Goal: Task Accomplishment & Management: Use online tool/utility

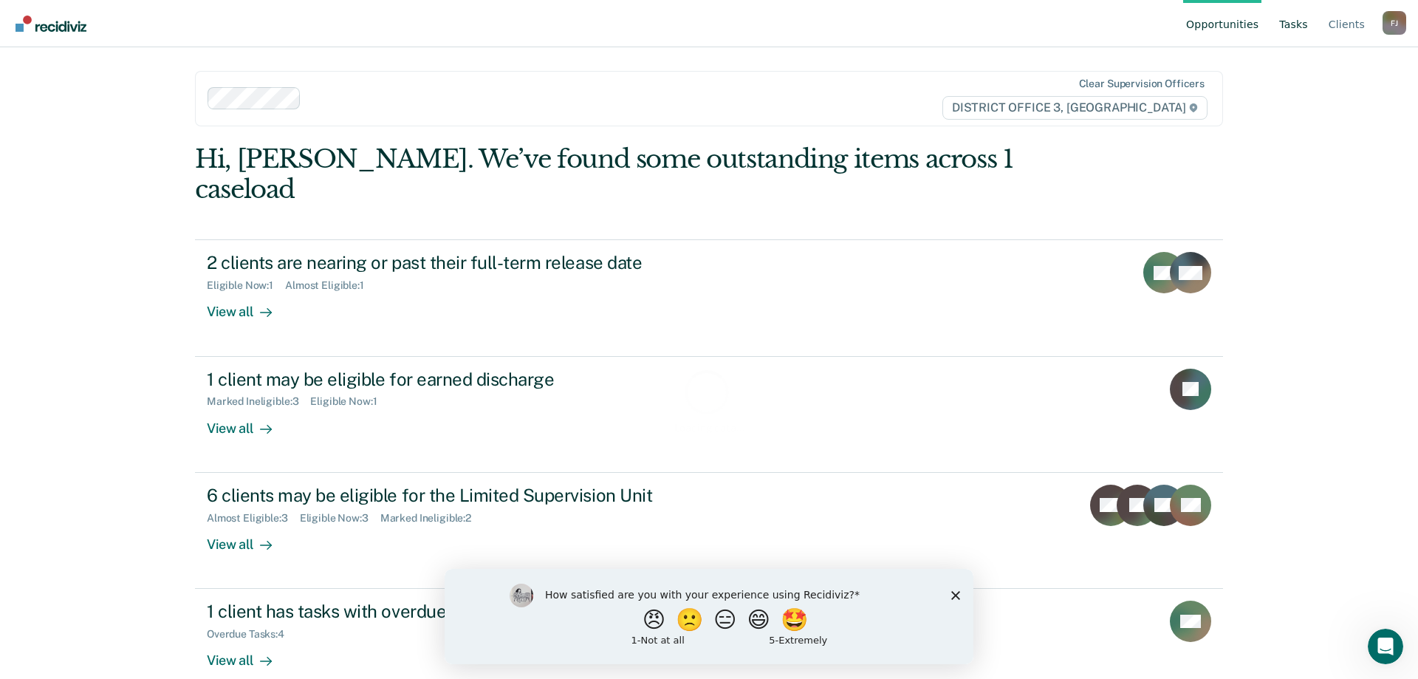
click at [1301, 19] on link "Tasks" at bounding box center [1293, 23] width 35 height 47
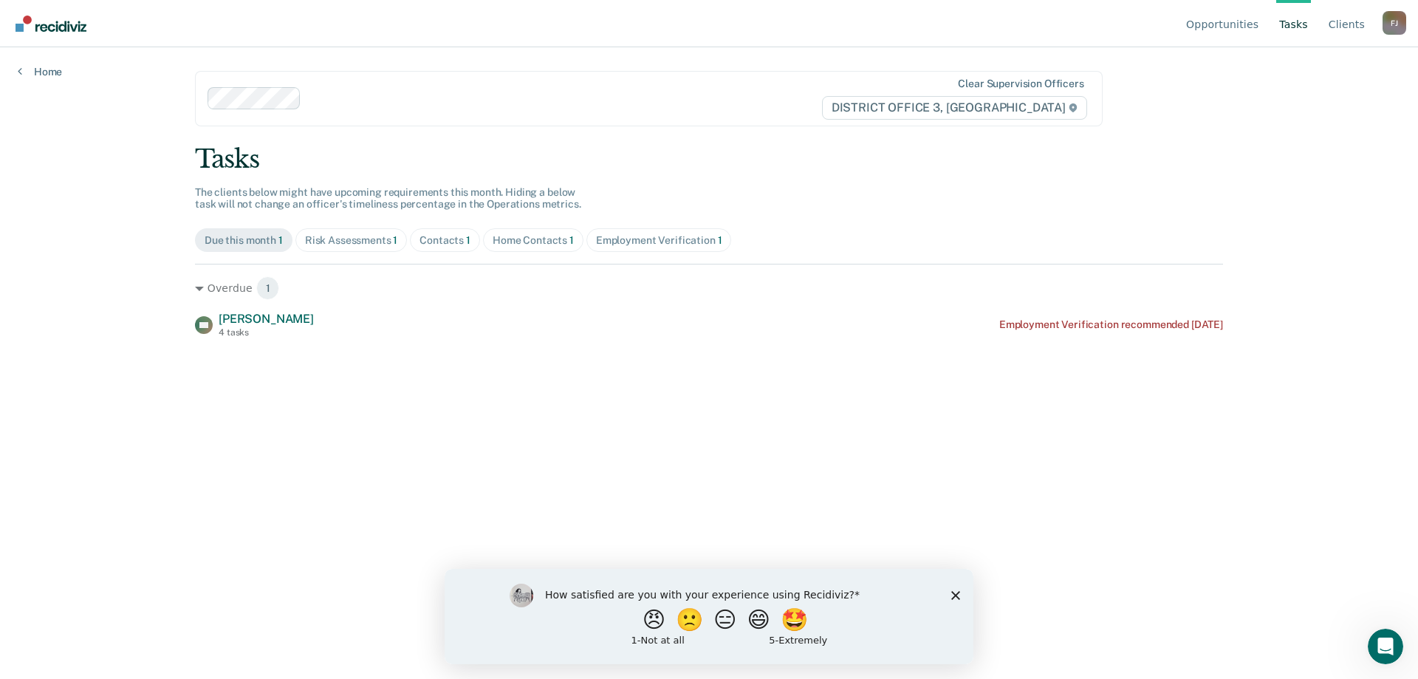
click at [954, 592] on polygon "Close survey" at bounding box center [955, 594] width 9 height 9
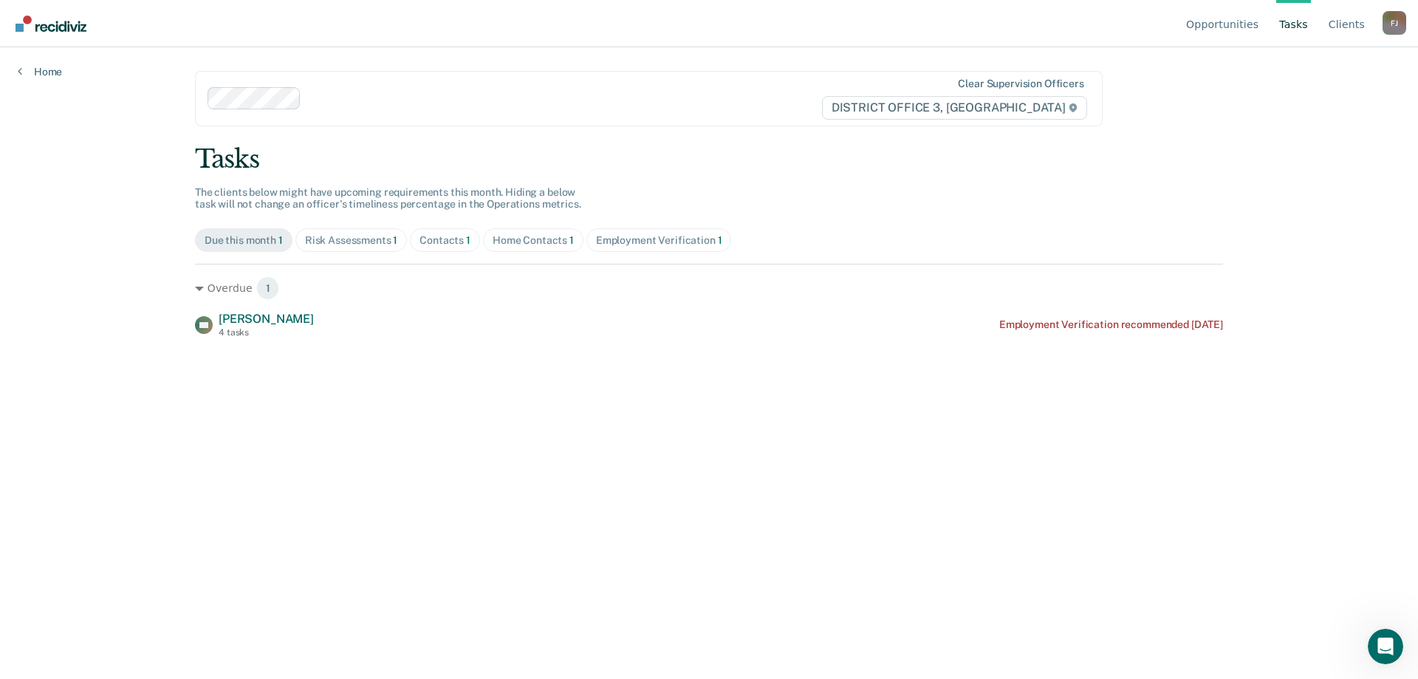
click at [387, 243] on div "Risk Assessments 1" at bounding box center [351, 240] width 93 height 13
click at [437, 241] on div "Contacts 1" at bounding box center [445, 240] width 51 height 13
click at [506, 243] on div "Home Contacts 1" at bounding box center [533, 240] width 81 height 13
click at [640, 244] on div "Employment Verification 1" at bounding box center [659, 240] width 126 height 13
click at [550, 248] on span "Home Contacts 1" at bounding box center [533, 240] width 100 height 24
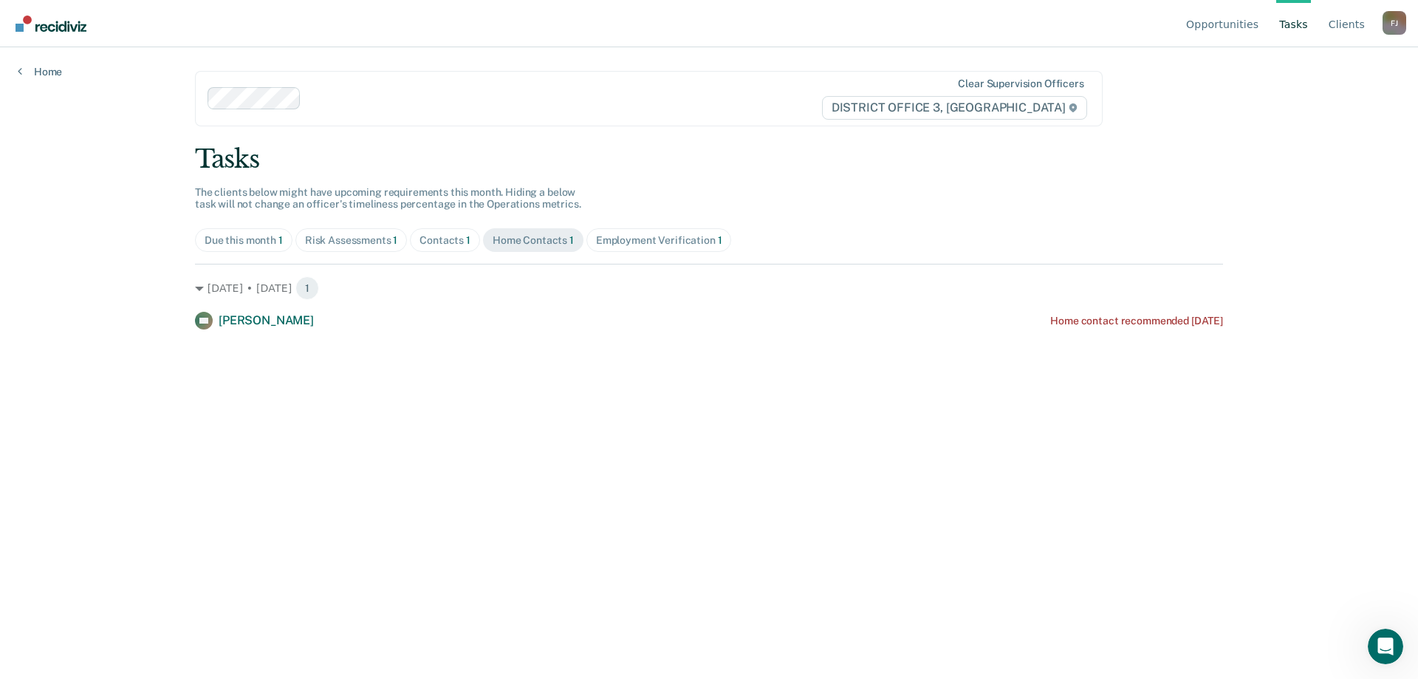
click at [461, 236] on div "Contacts 1" at bounding box center [445, 240] width 51 height 13
click at [349, 242] on div "Risk Assessments 1" at bounding box center [351, 240] width 93 height 13
click at [269, 239] on div "Due this month 1" at bounding box center [244, 240] width 78 height 13
